Goal: Task Accomplishment & Management: Manage account settings

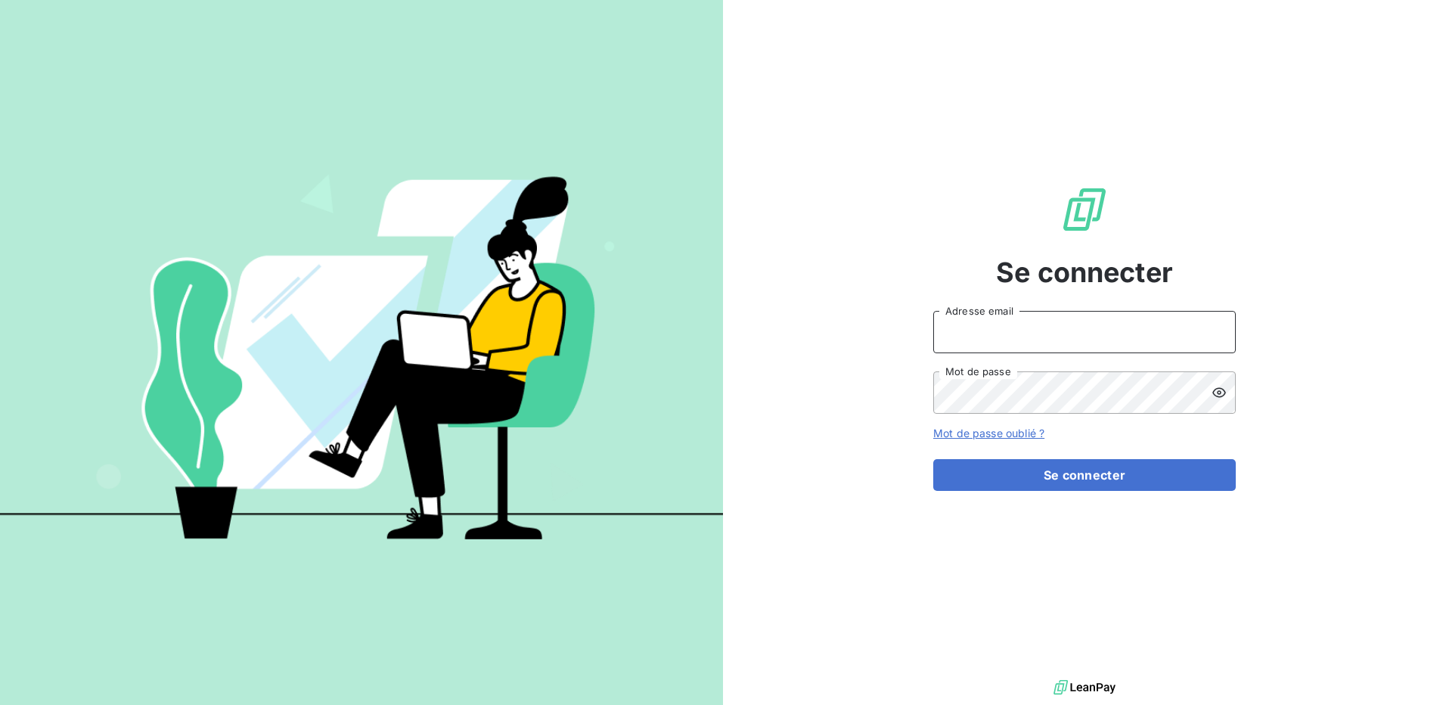
click at [961, 326] on input "Adresse email" at bounding box center [1084, 332] width 303 height 42
type input "[EMAIL_ADDRESS][DOMAIN_NAME]"
click at [997, 434] on link "Mot de passe oublié ?" at bounding box center [988, 433] width 111 height 13
click at [1001, 328] on input "Adresse email" at bounding box center [1084, 332] width 303 height 42
type input "[EMAIL_ADDRESS][DOMAIN_NAME]"
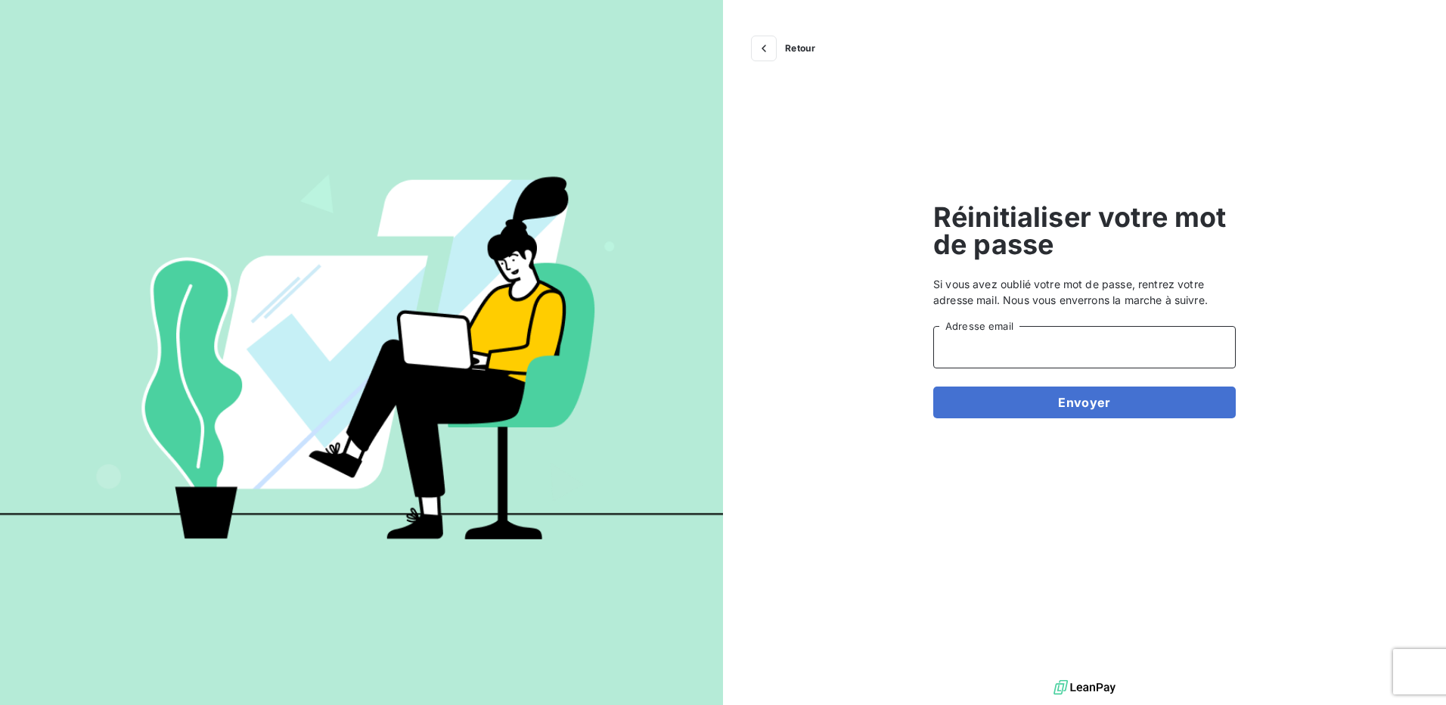
click at [1004, 342] on input "Adresse email" at bounding box center [1084, 347] width 303 height 42
type input "A"
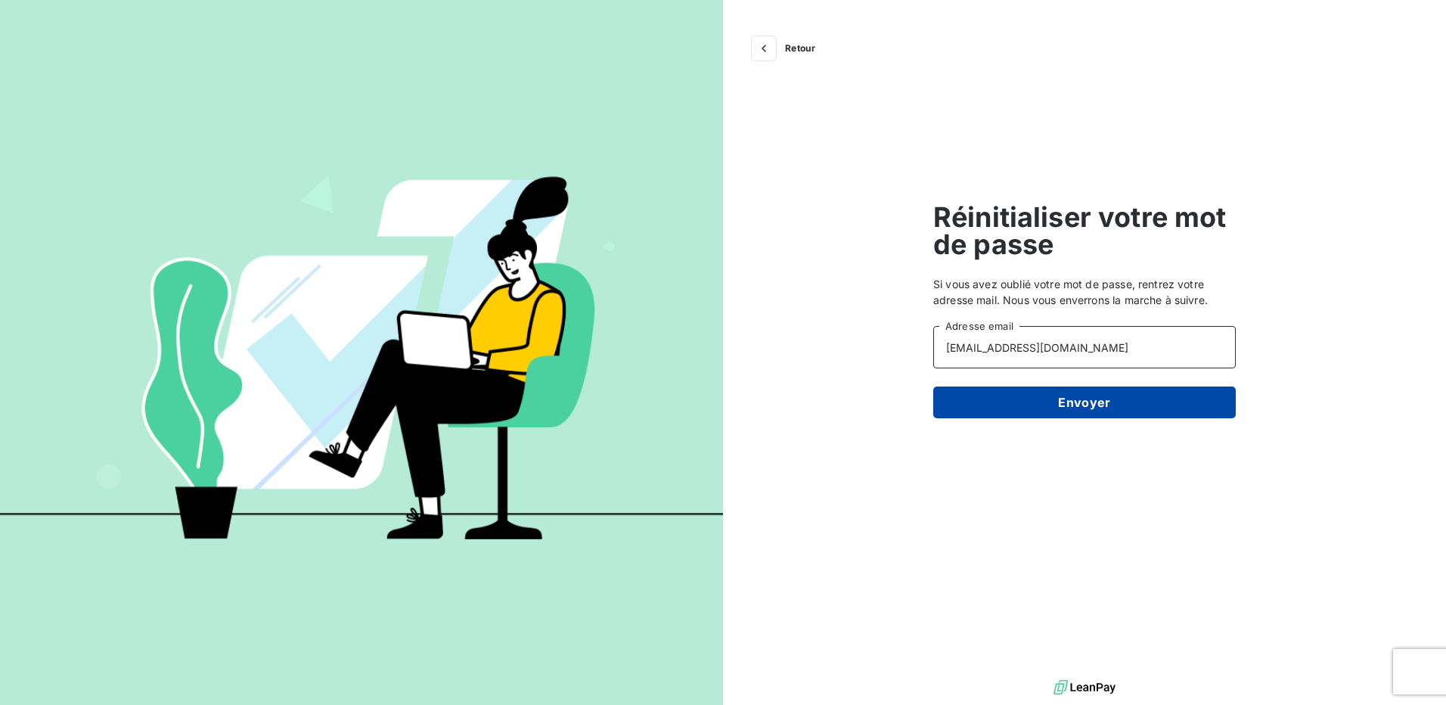
type input "administration@diprotex.com"
click at [1077, 402] on button "Envoyer" at bounding box center [1084, 403] width 303 height 32
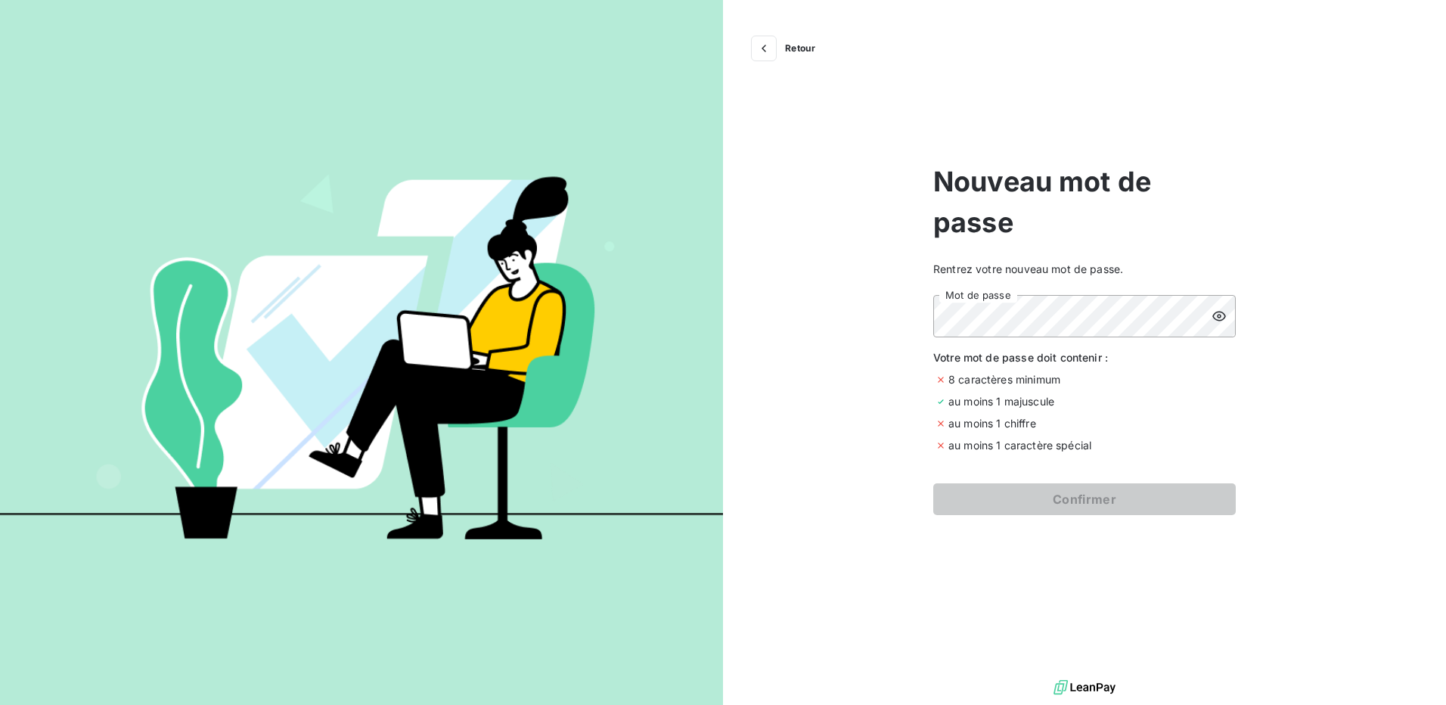
click at [1219, 318] on icon at bounding box center [1219, 316] width 15 height 15
click at [1084, 500] on button "Confirmer" at bounding box center [1084, 499] width 303 height 32
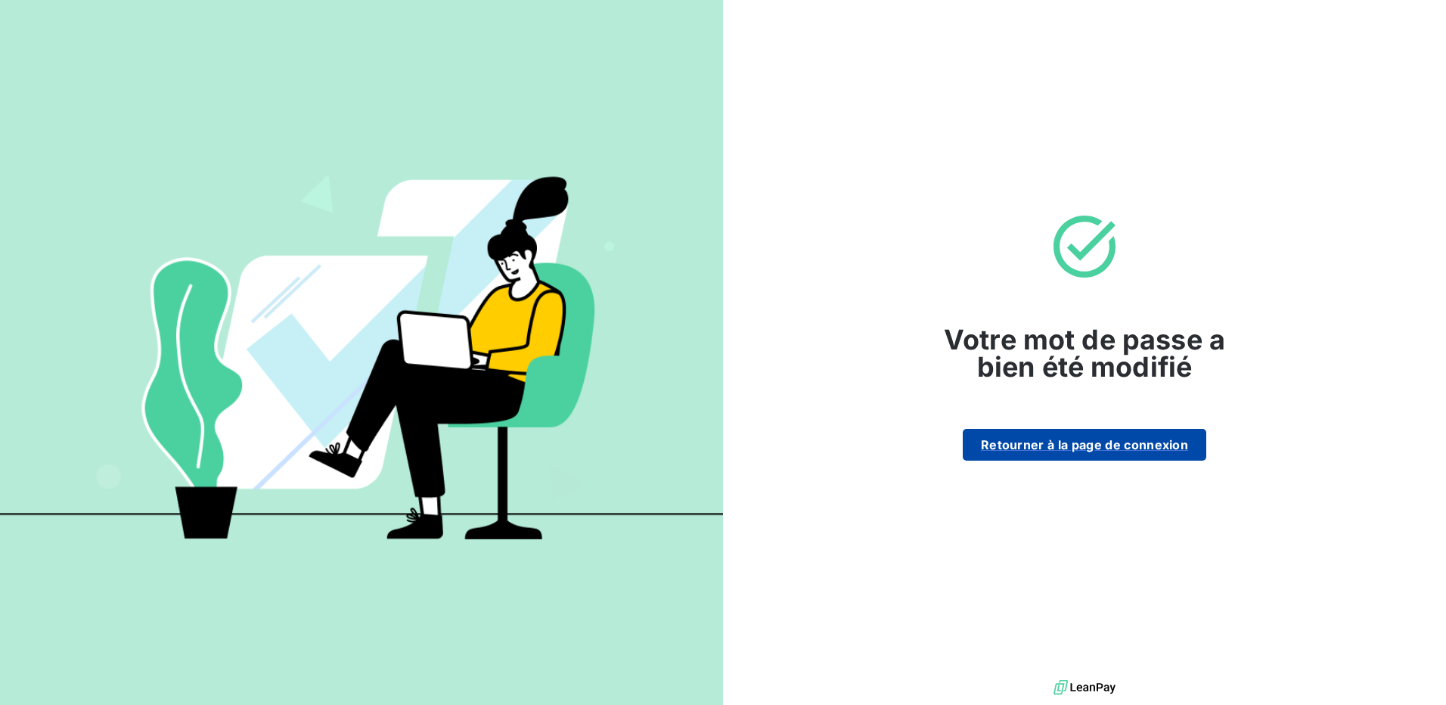
click at [1050, 448] on button "Retourner à la page de connexion" at bounding box center [1085, 445] width 244 height 32
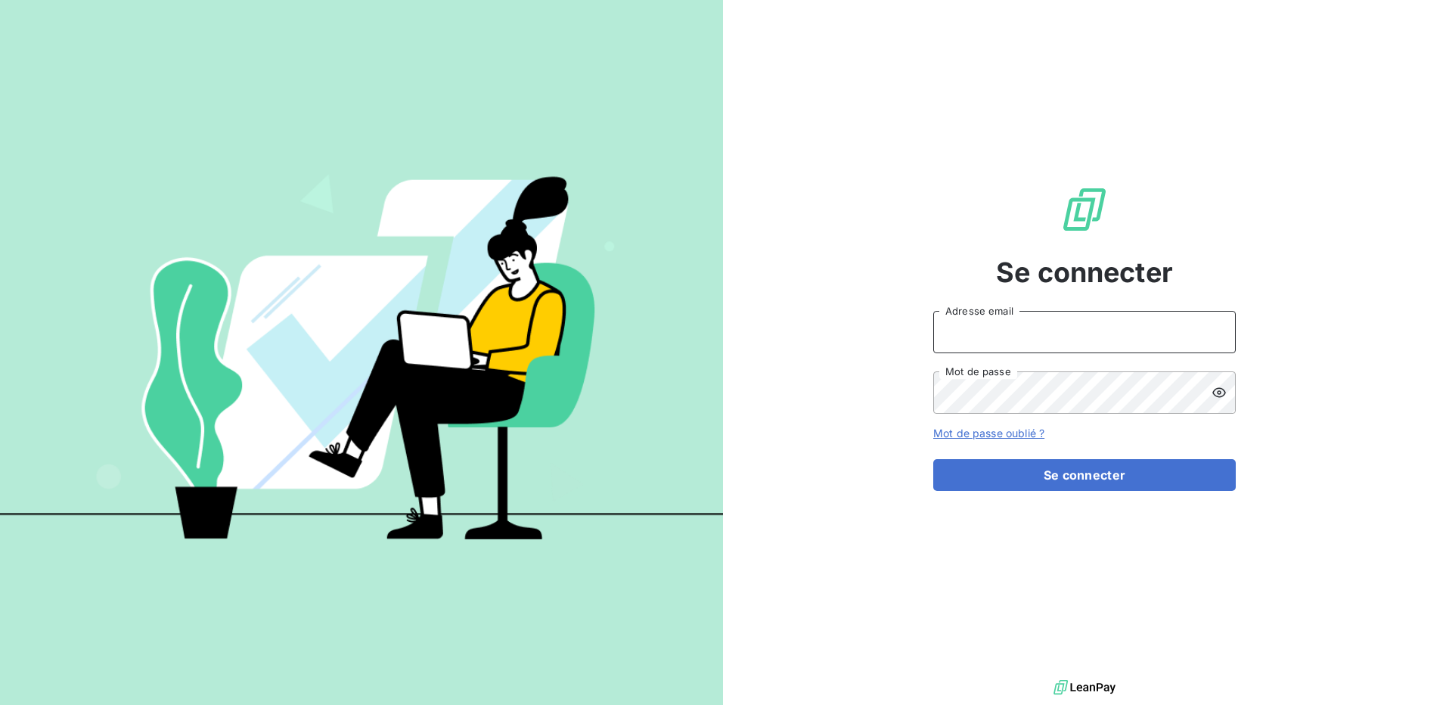
click at [985, 328] on input "Adresse email" at bounding box center [1084, 332] width 303 height 42
type input "administration@diprotex.com"
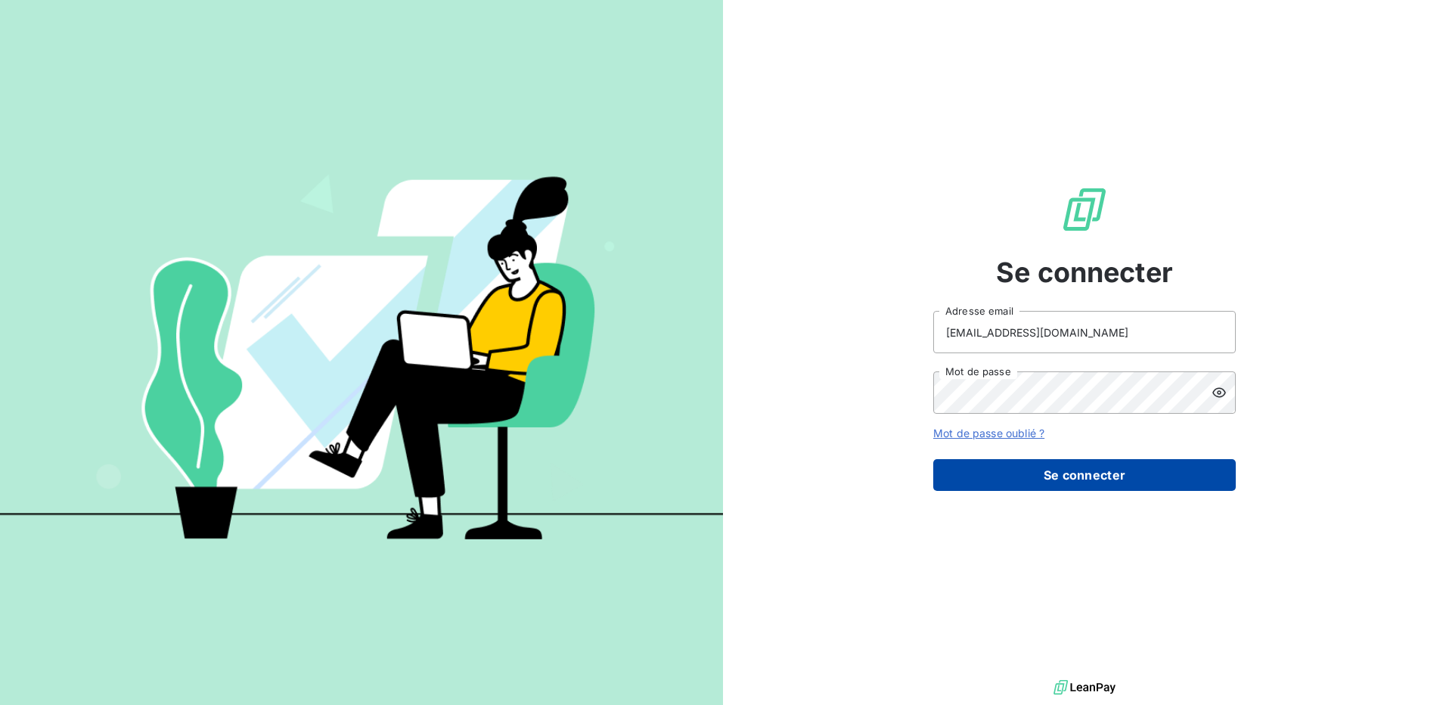
click at [1060, 474] on button "Se connecter" at bounding box center [1084, 475] width 303 height 32
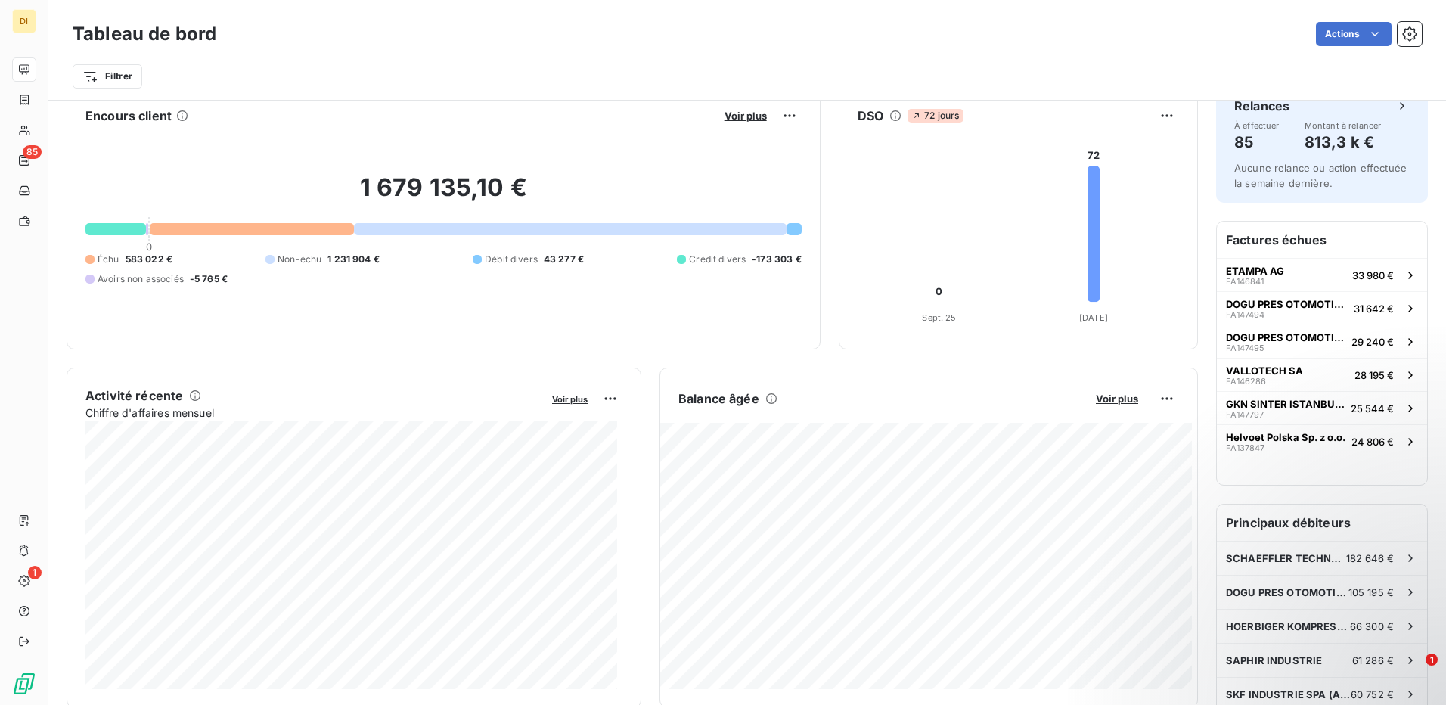
scroll to position [1, 0]
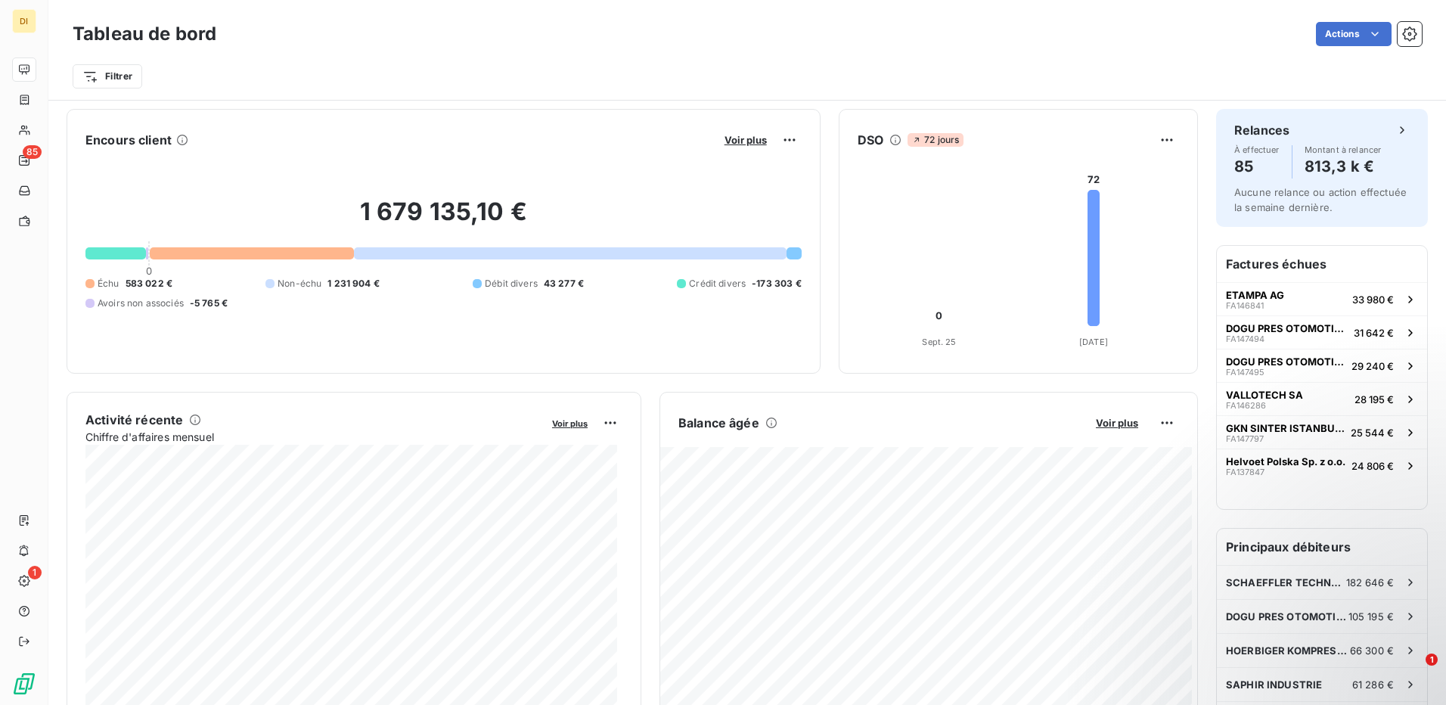
click at [1110, 63] on html "DI 85 1 Tableau de bord Actions Filtrer Encours client Voir plus 1 679 135,10 €…" at bounding box center [723, 352] width 1446 height 705
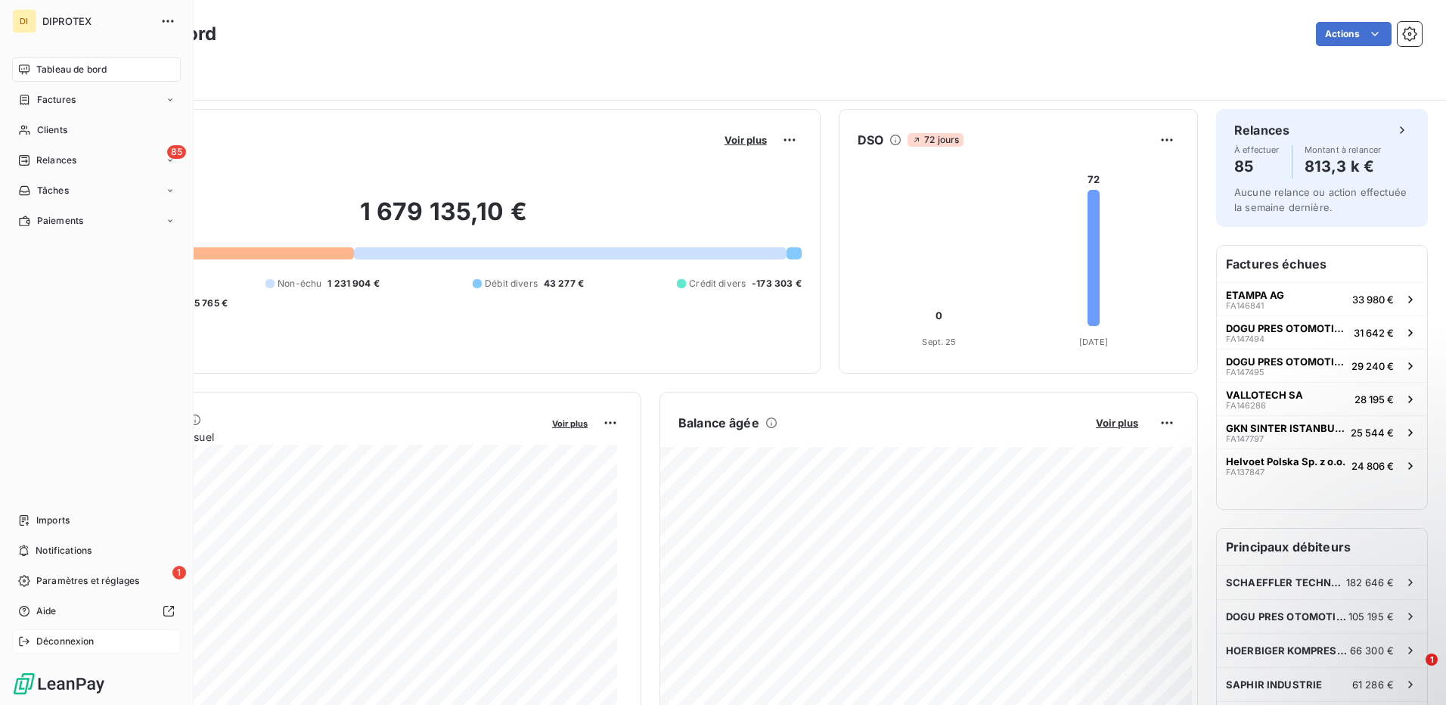
click at [62, 640] on span "Déconnexion" at bounding box center [65, 642] width 58 height 14
